Goal: Task Accomplishment & Management: Manage account settings

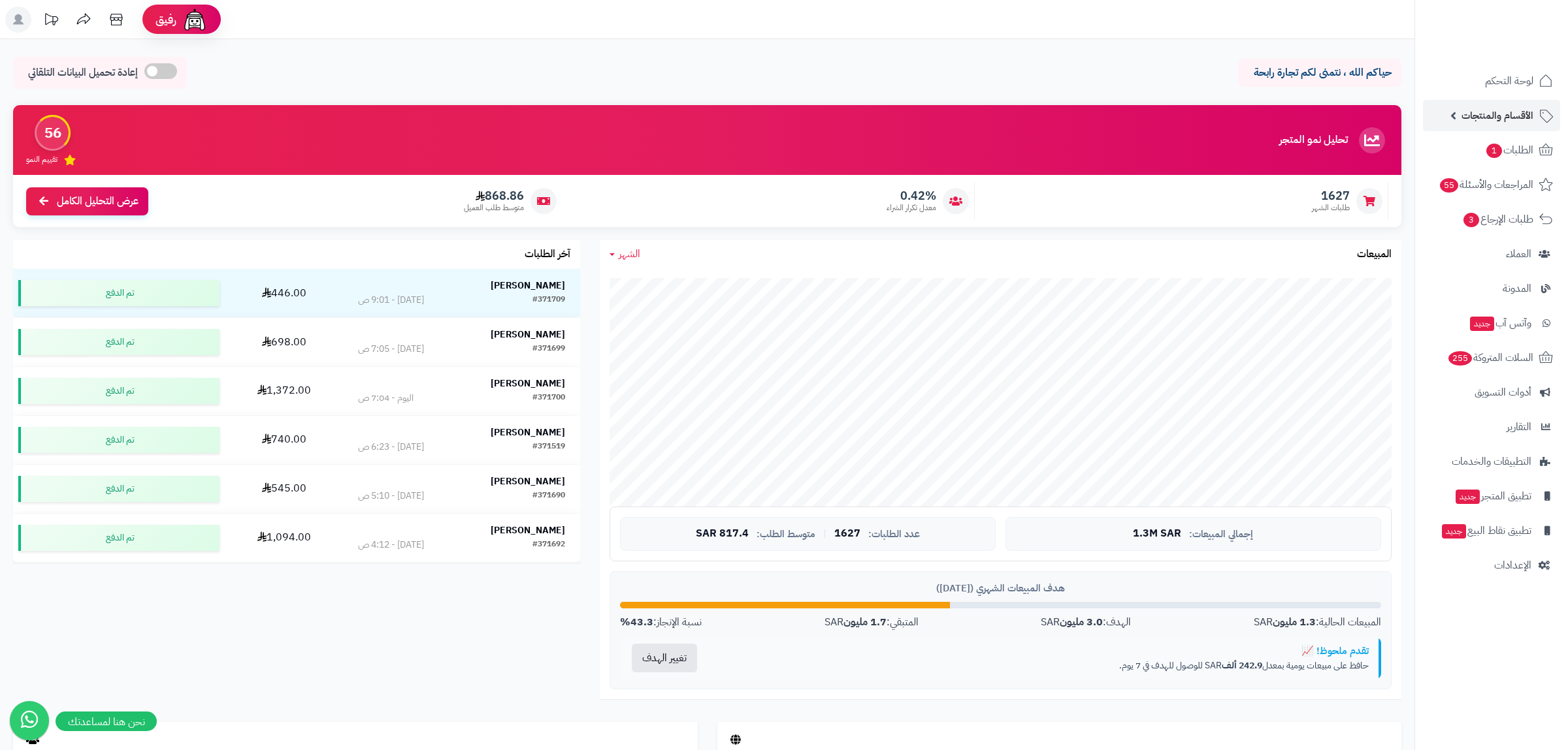
click at [1498, 112] on span "الأقسام والمنتجات" at bounding box center [1497, 115] width 72 height 18
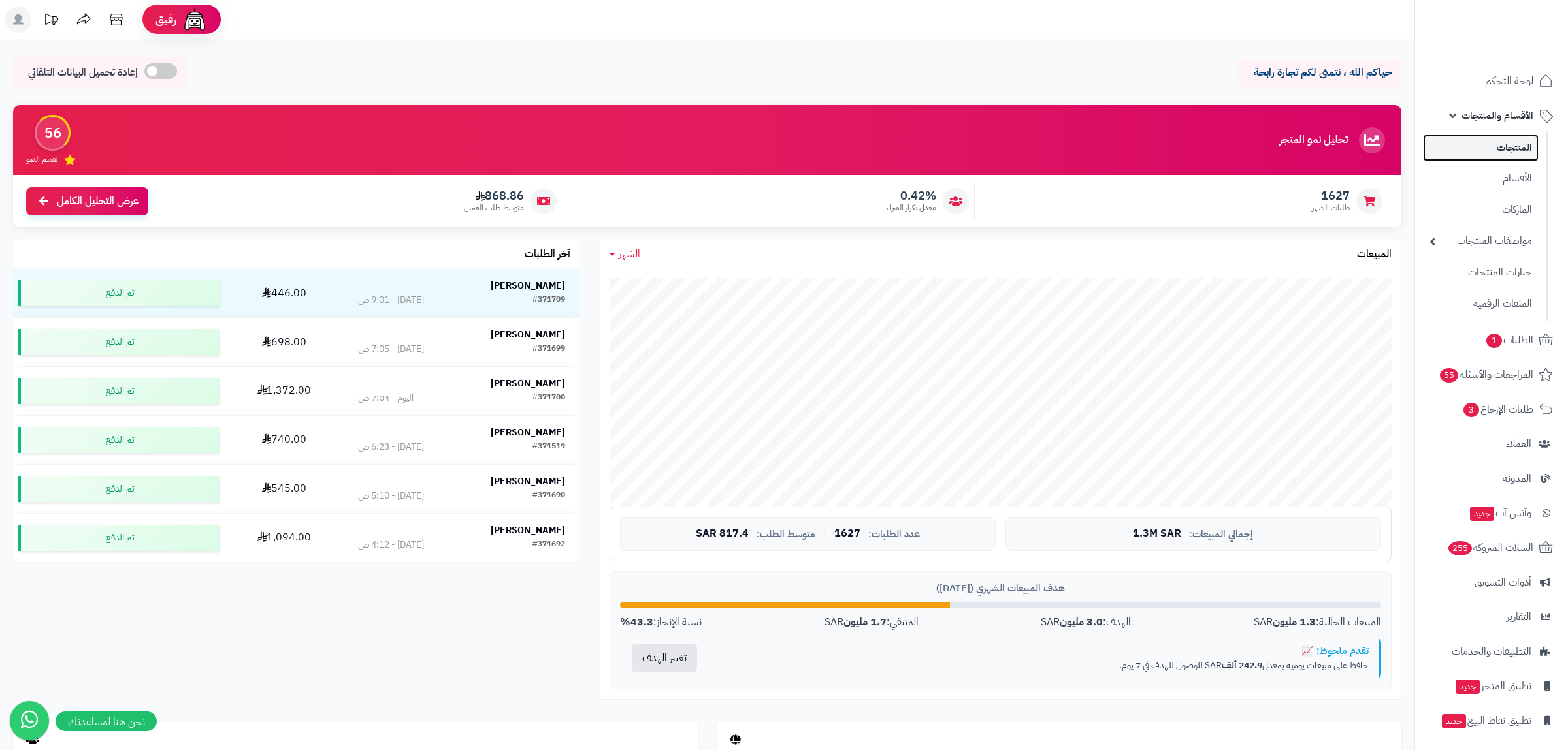
click at [1488, 145] on link "المنتجات" at bounding box center [1480, 147] width 116 height 26
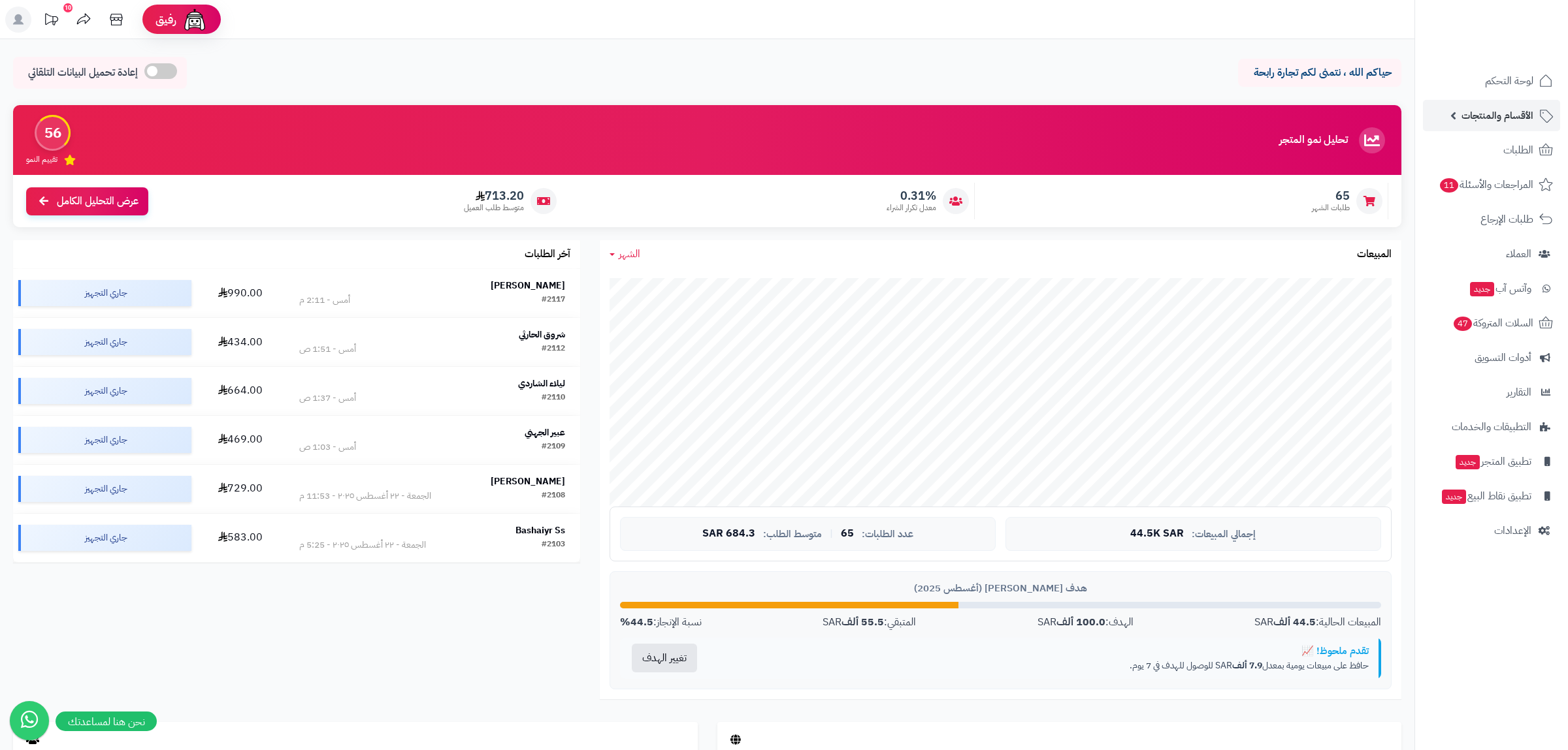
click at [1518, 105] on link "الأقسام والمنتجات" at bounding box center [1491, 115] width 137 height 31
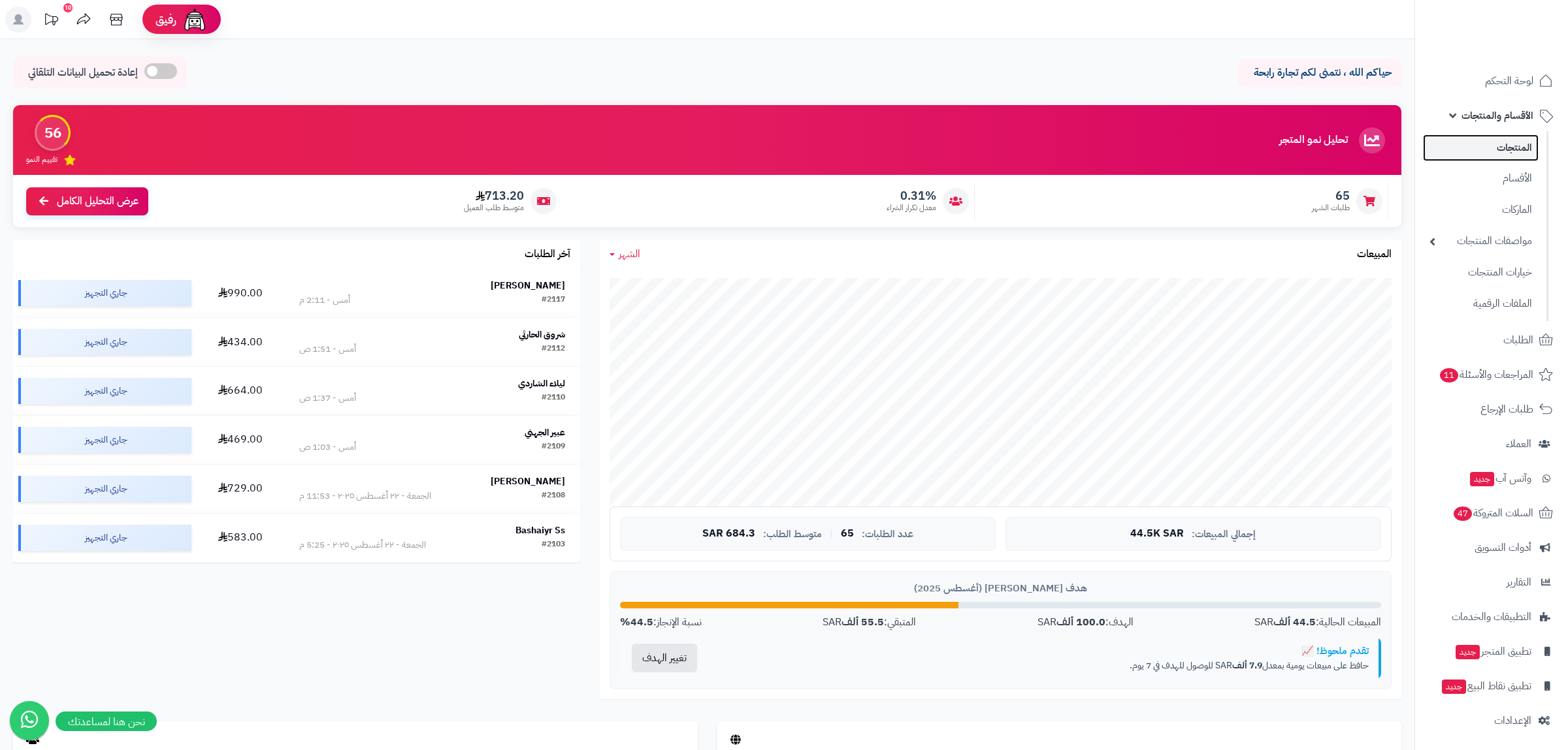
click at [1512, 137] on link "المنتجات" at bounding box center [1480, 147] width 116 height 26
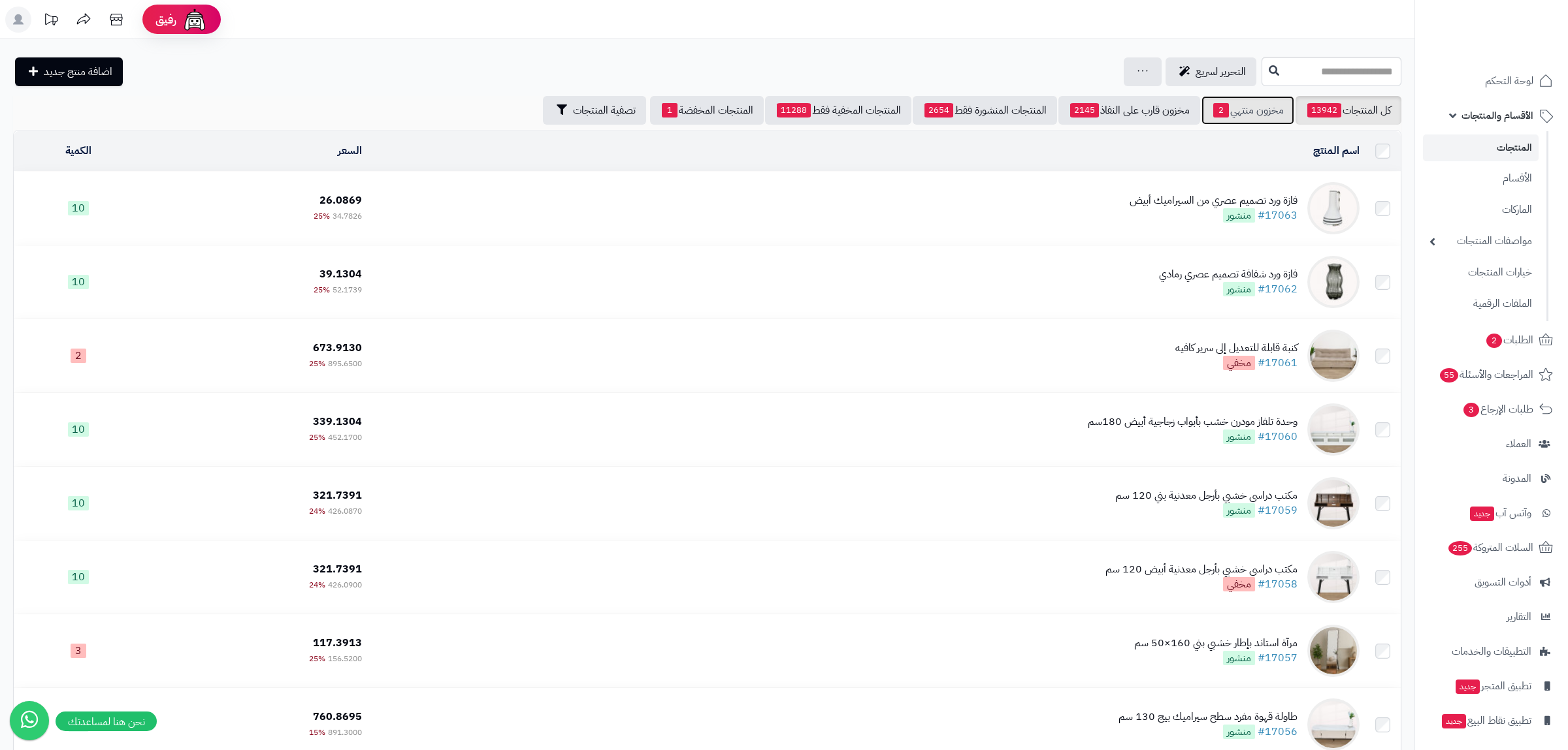
click at [1257, 107] on link "مخزون منتهي 2" at bounding box center [1248, 111] width 93 height 29
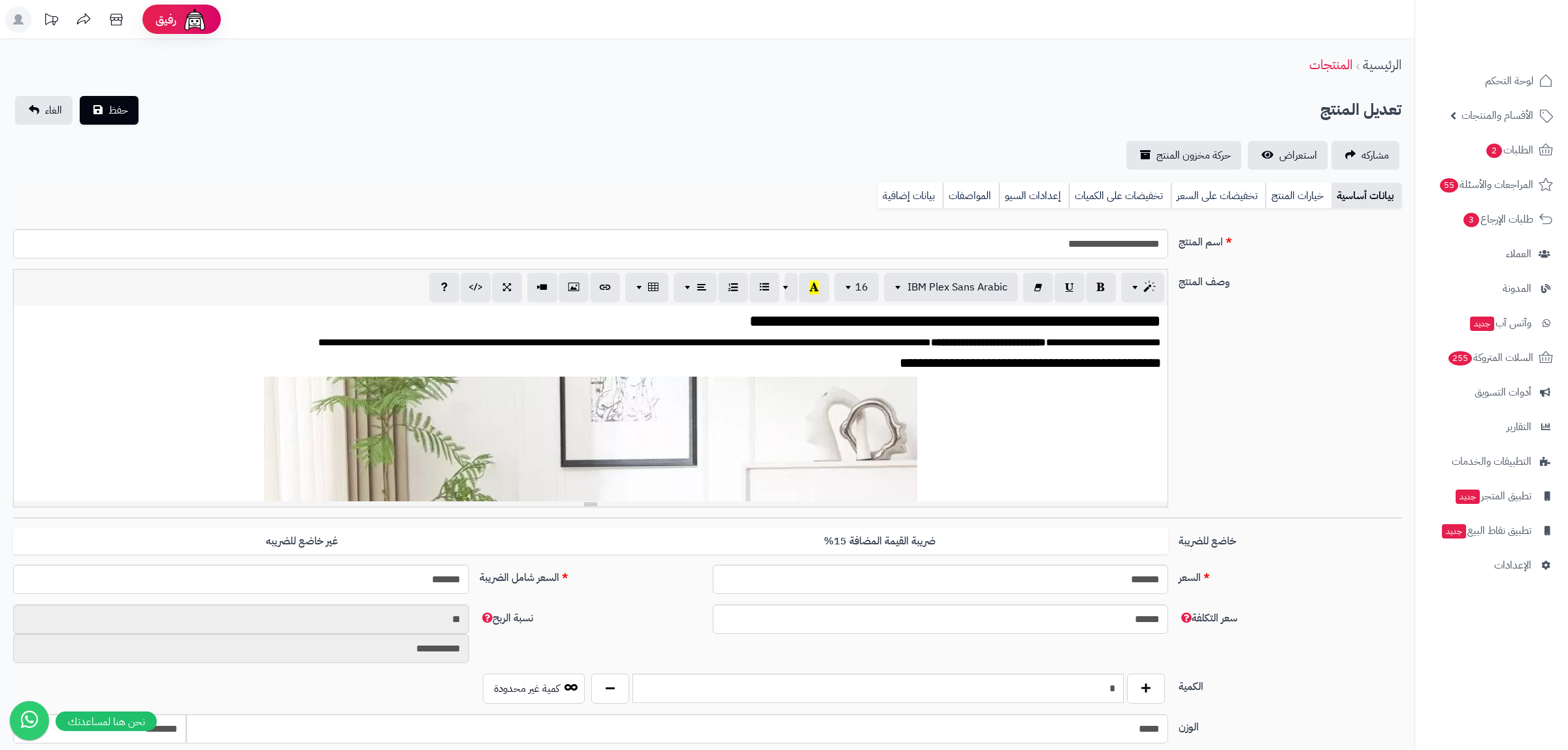
scroll to position [1989, 0]
click at [905, 199] on link "بيانات إضافية" at bounding box center [910, 195] width 65 height 26
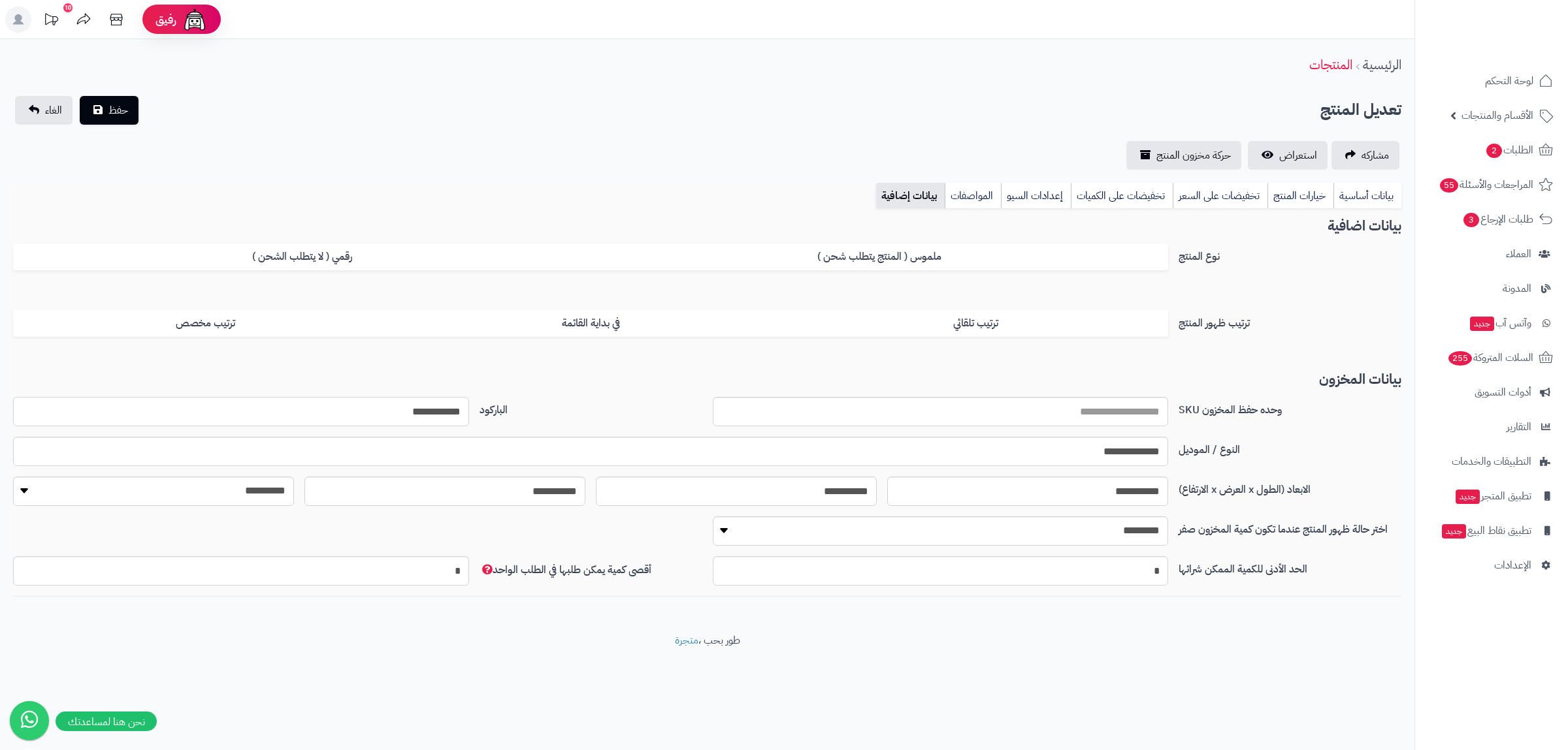
click at [422, 411] on input "**********" at bounding box center [240, 412] width 456 height 29
click at [1362, 194] on link "بيانات أساسية" at bounding box center [1367, 195] width 68 height 26
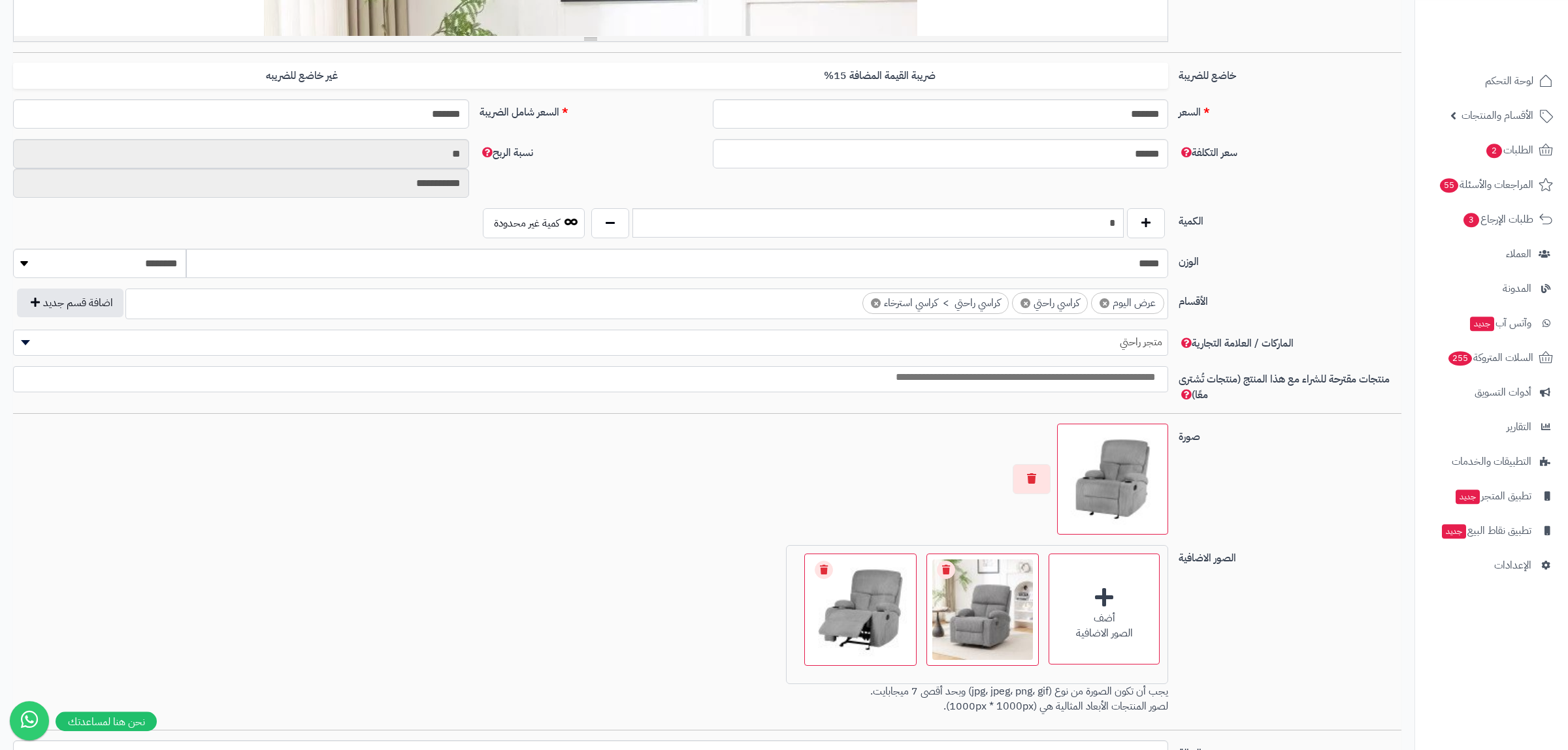
scroll to position [499, 0]
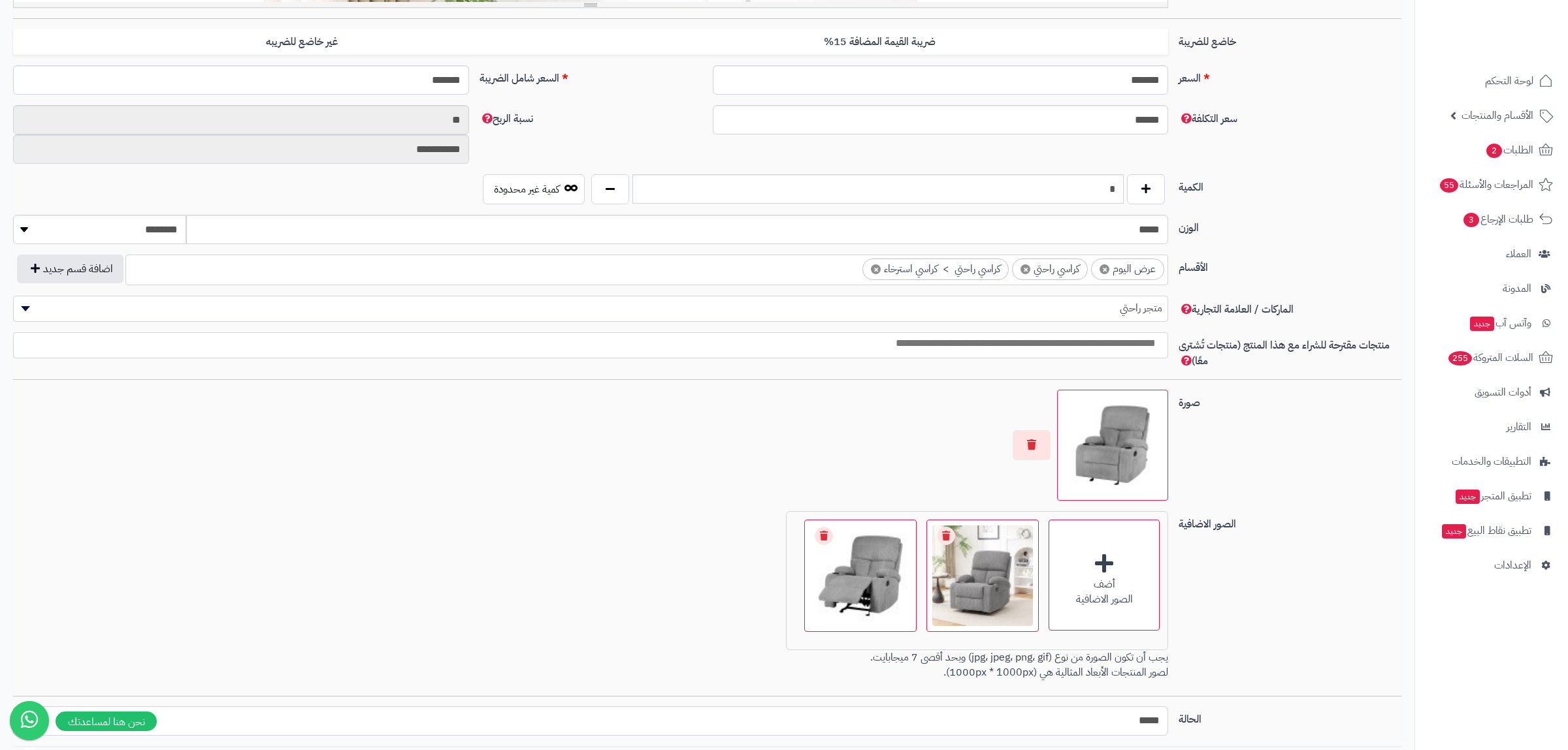
select select "*"
click option "****" at bounding box center [0, 0] width 0 height 0
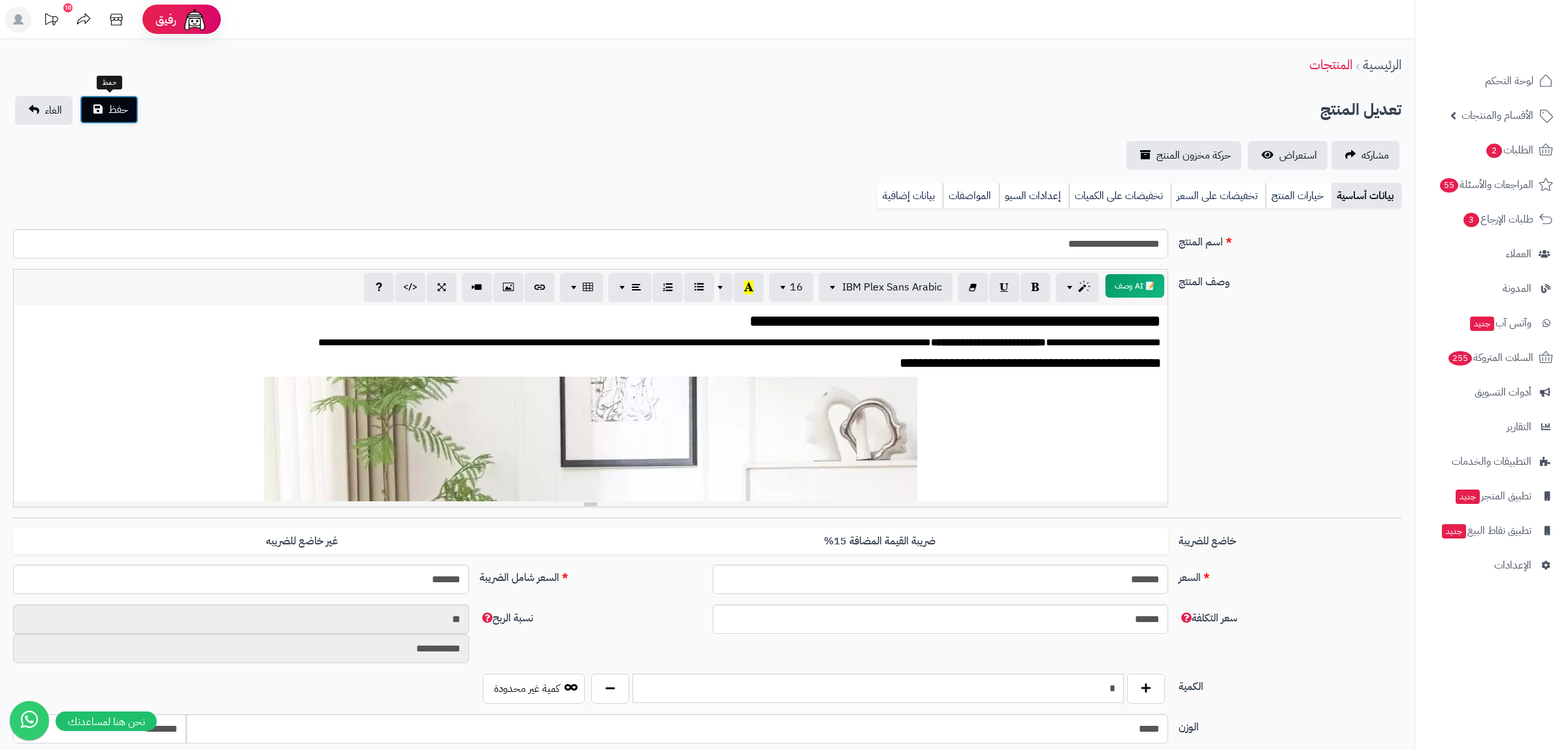
click at [134, 103] on button "حفظ" at bounding box center [109, 110] width 59 height 29
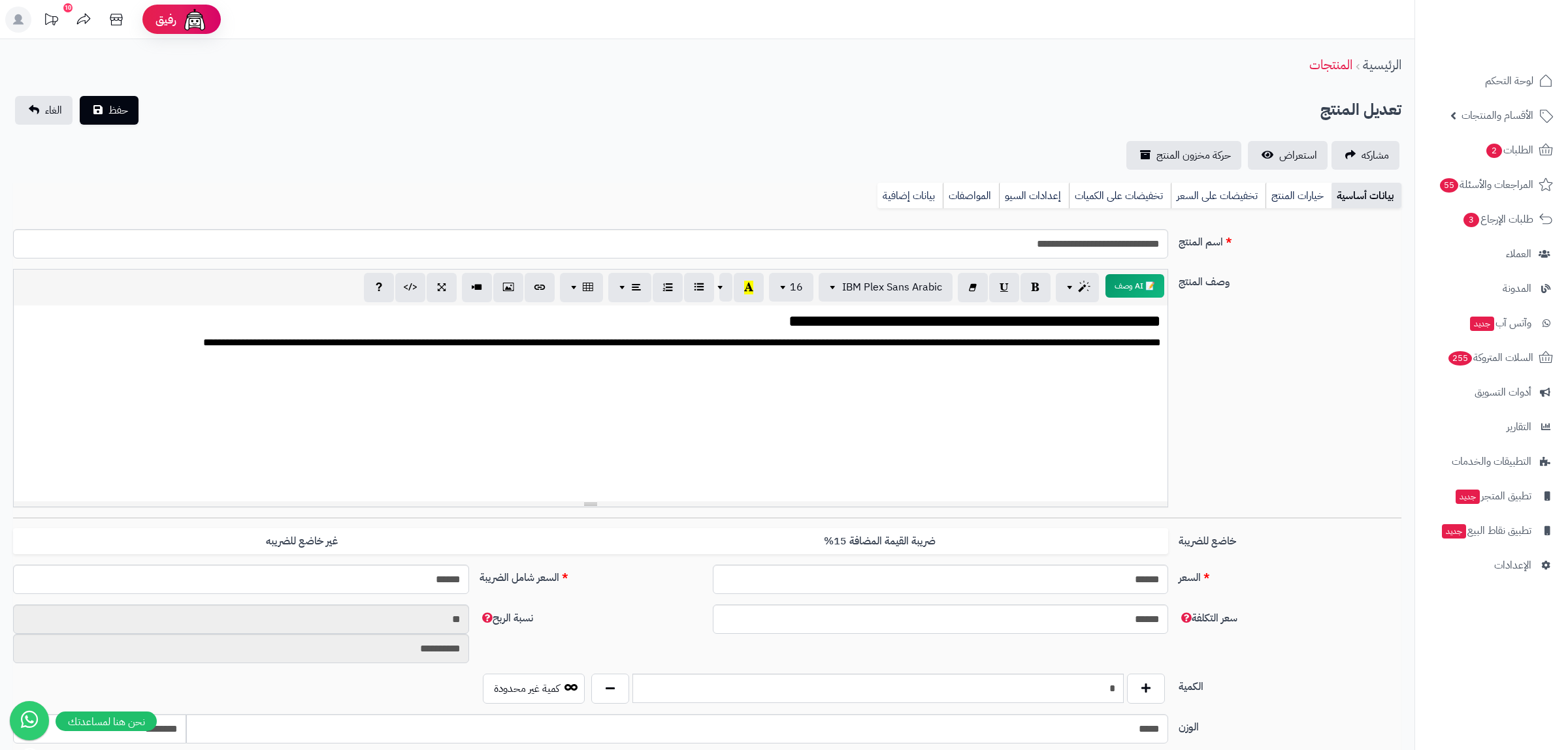
scroll to position [1735, 0]
click at [908, 192] on link "بيانات إضافية" at bounding box center [910, 195] width 65 height 26
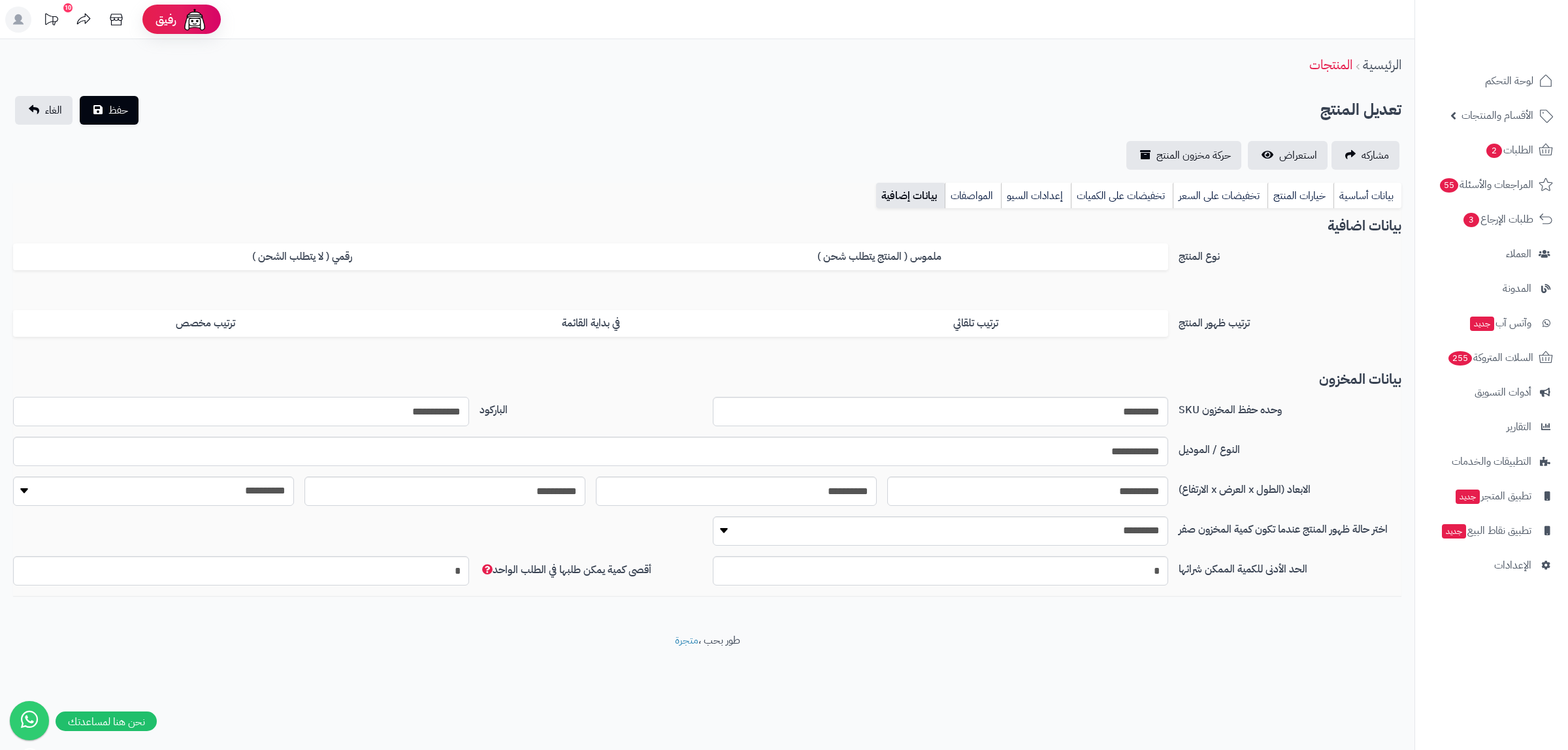
click at [412, 420] on input "**********" at bounding box center [240, 412] width 456 height 29
click at [1372, 203] on link "بيانات أساسية" at bounding box center [1367, 195] width 68 height 26
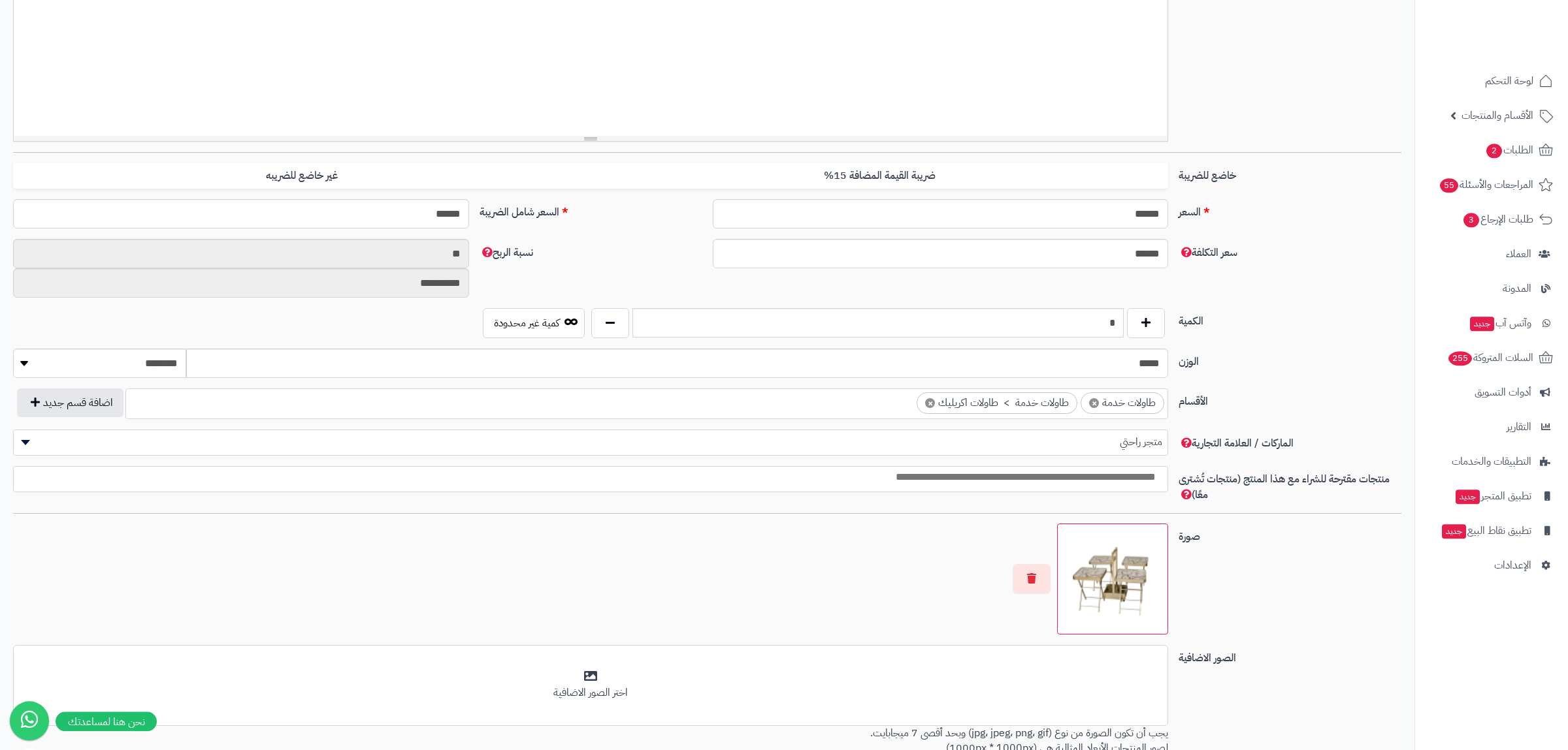
scroll to position [415, 0]
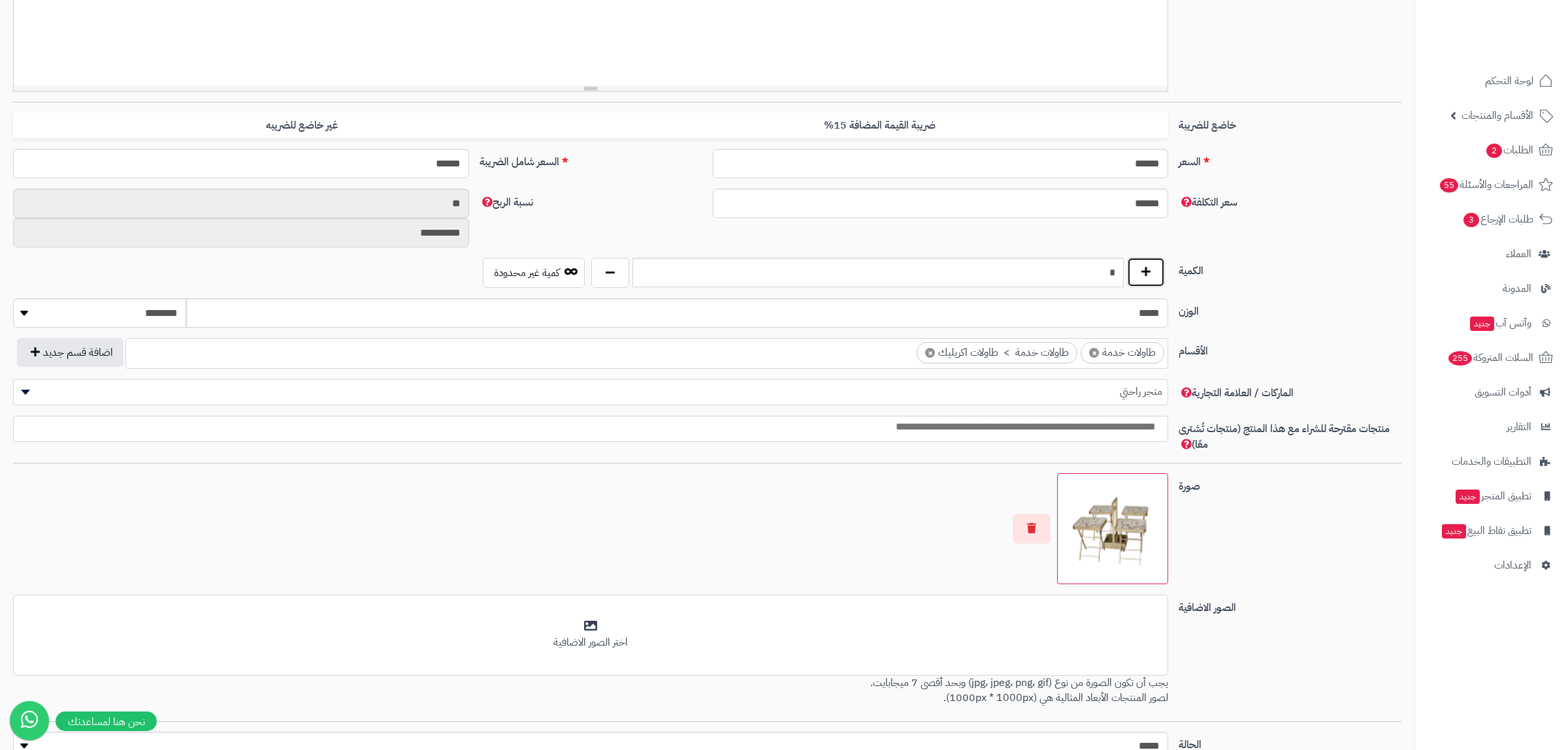
click at [1151, 277] on button "button" at bounding box center [1146, 272] width 38 height 30
type input "*"
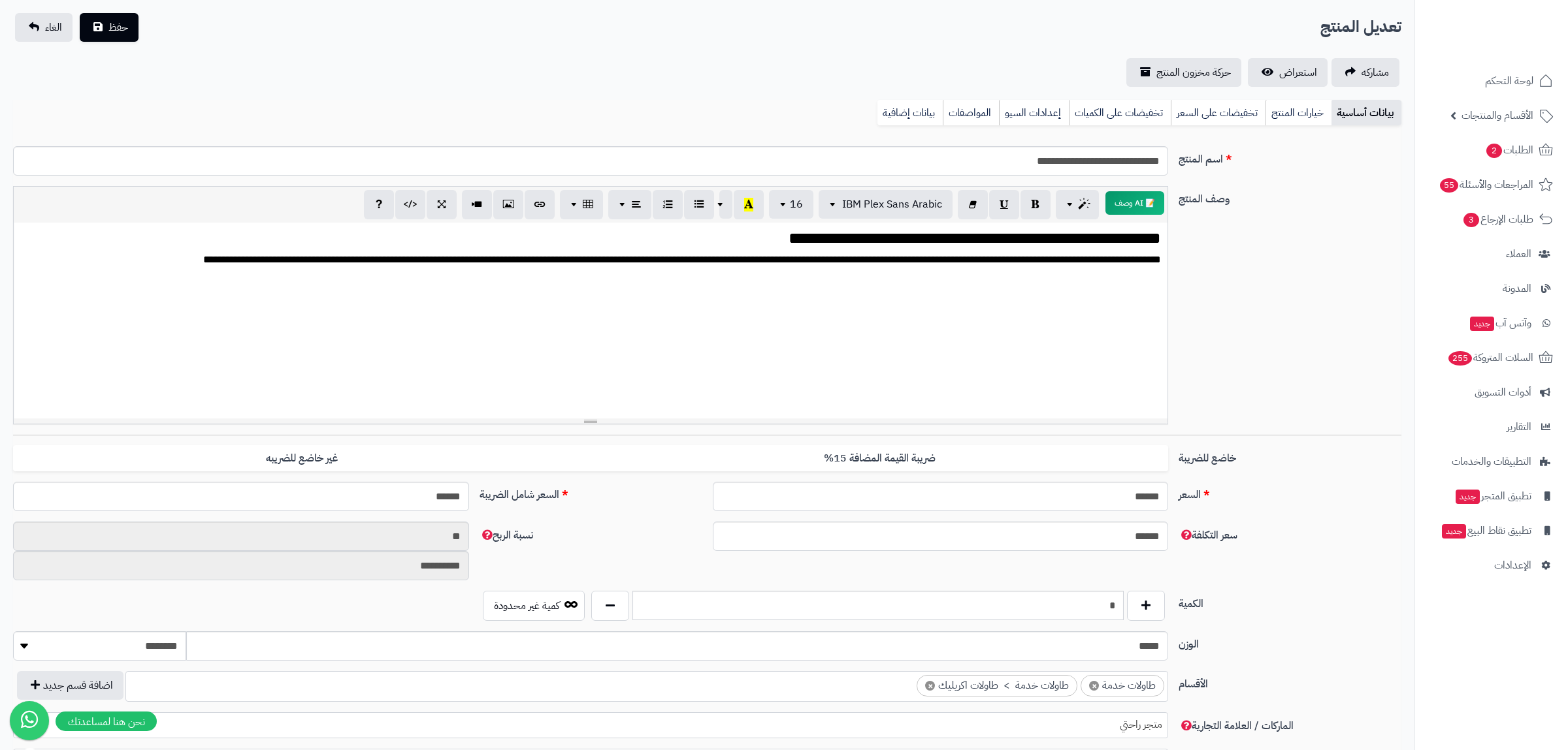
scroll to position [0, 0]
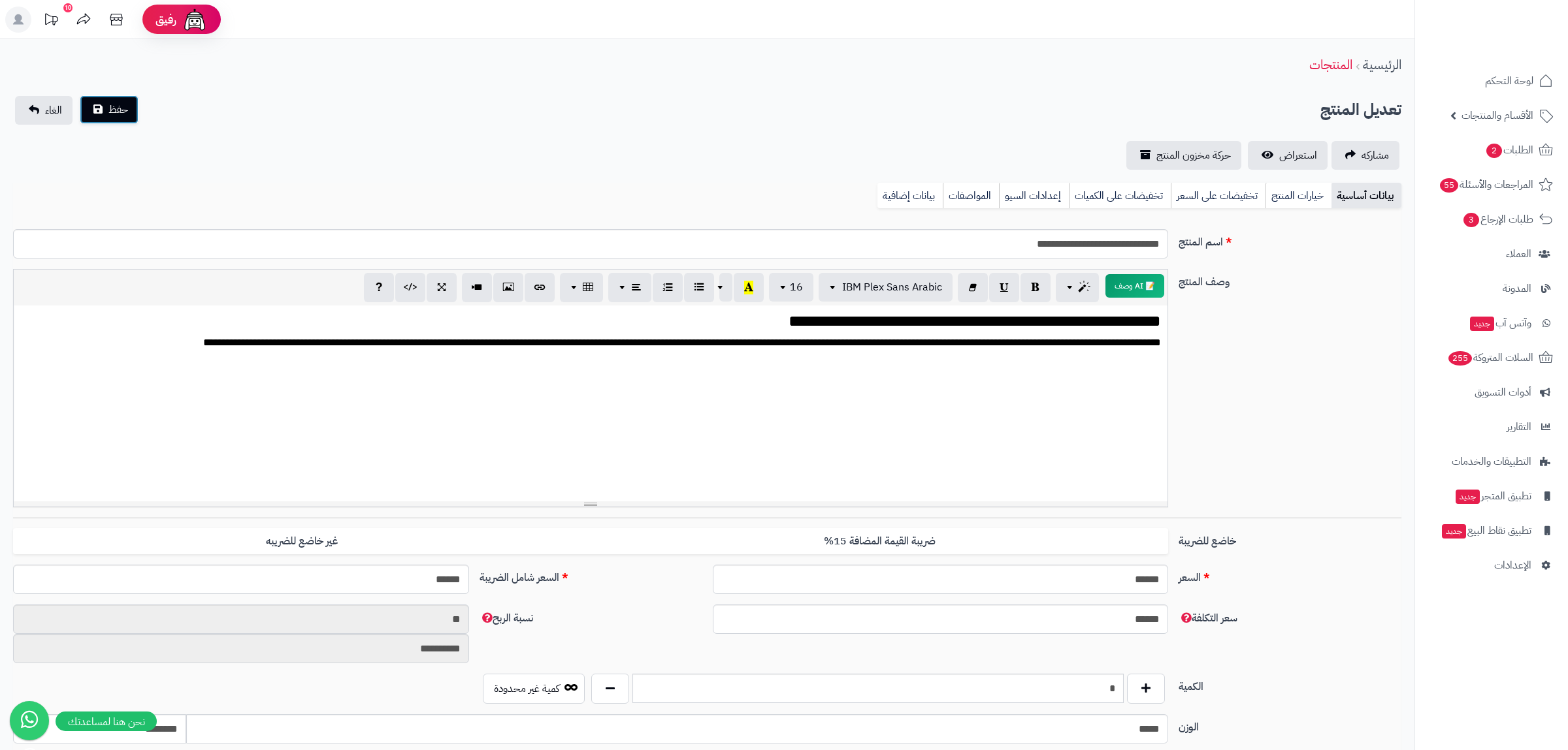
click at [119, 114] on span "حفظ" at bounding box center [118, 109] width 20 height 15
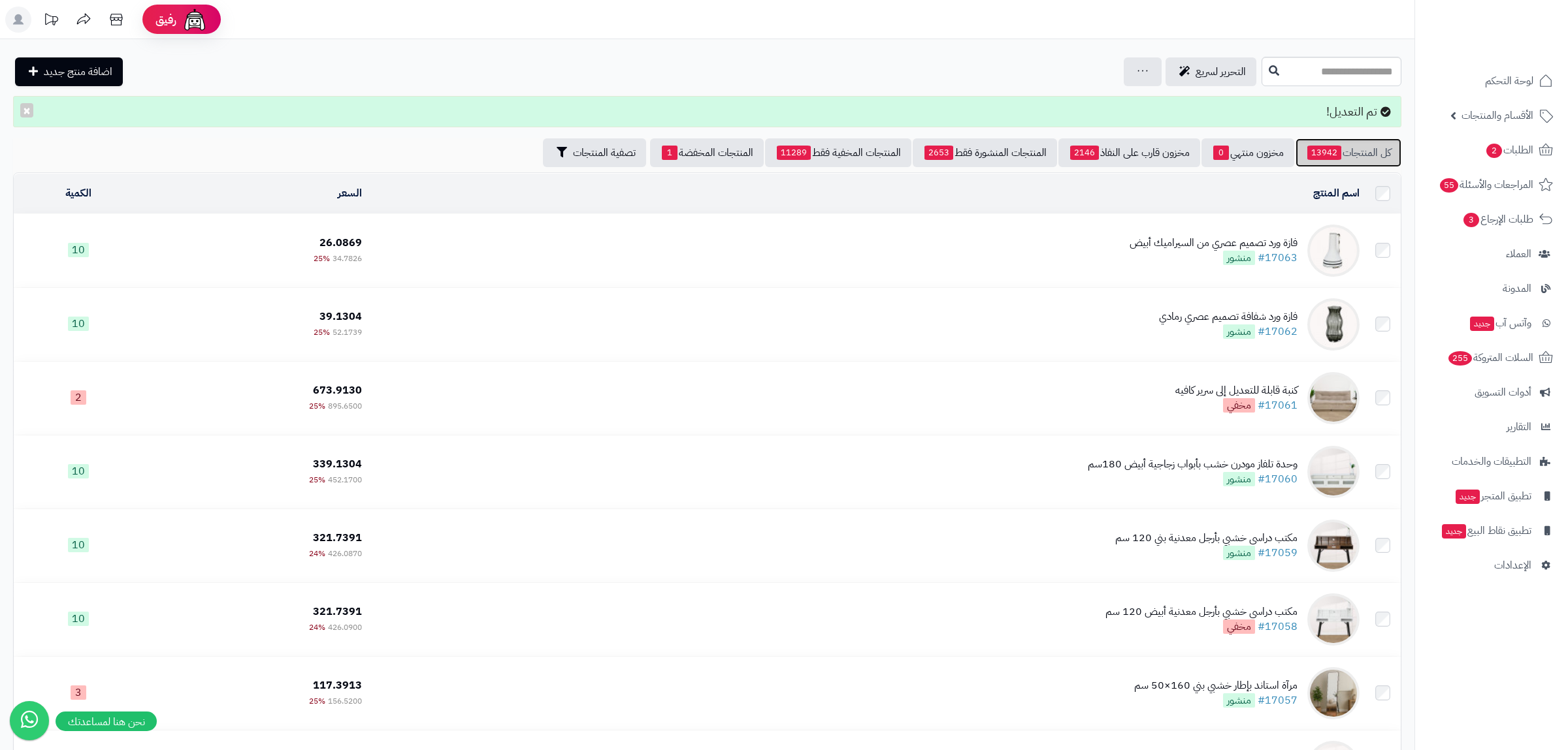
click at [1350, 155] on link "كل المنتجات 13942" at bounding box center [1348, 153] width 106 height 29
